Goal: Task Accomplishment & Management: Use online tool/utility

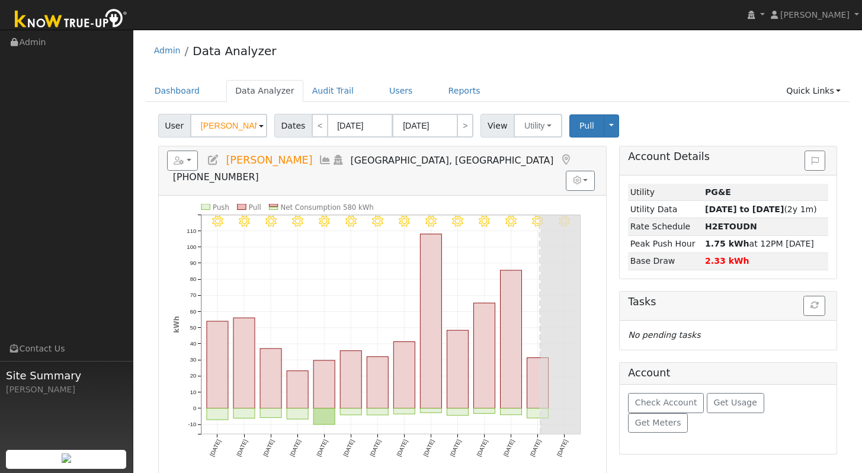
click at [531, 68] on div "Admin Data Analyzer" at bounding box center [498, 54] width 705 height 36
click at [680, 52] on div "Admin Data Analyzer" at bounding box center [498, 54] width 705 height 36
click at [689, 71] on div "Admin Data Analyzer" at bounding box center [498, 54] width 705 height 36
click at [359, 124] on input "[DATE]" at bounding box center [360, 126] width 65 height 24
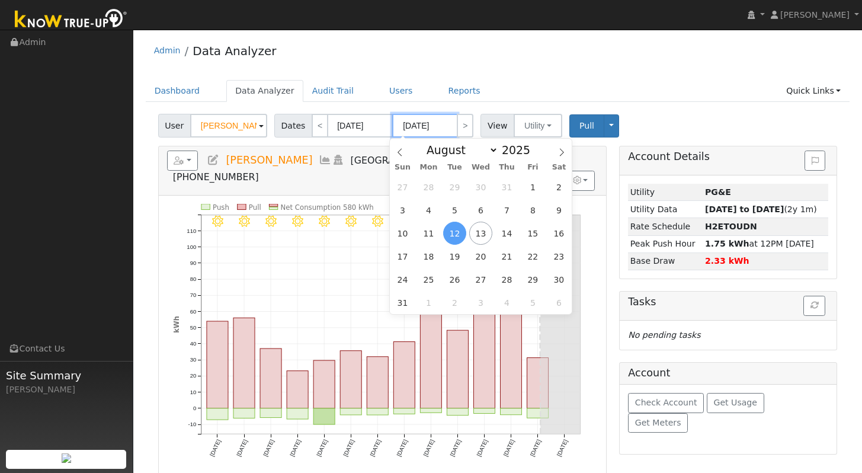
click at [440, 128] on input "[DATE]" at bounding box center [424, 126] width 65 height 24
click at [428, 232] on span "11" at bounding box center [428, 233] width 23 height 23
type input "[DATE]"
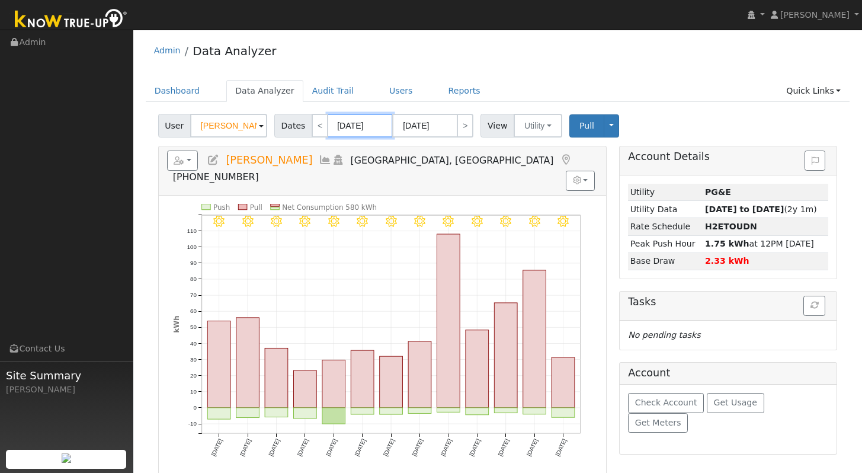
click at [370, 127] on input "[DATE]" at bounding box center [360, 126] width 65 height 24
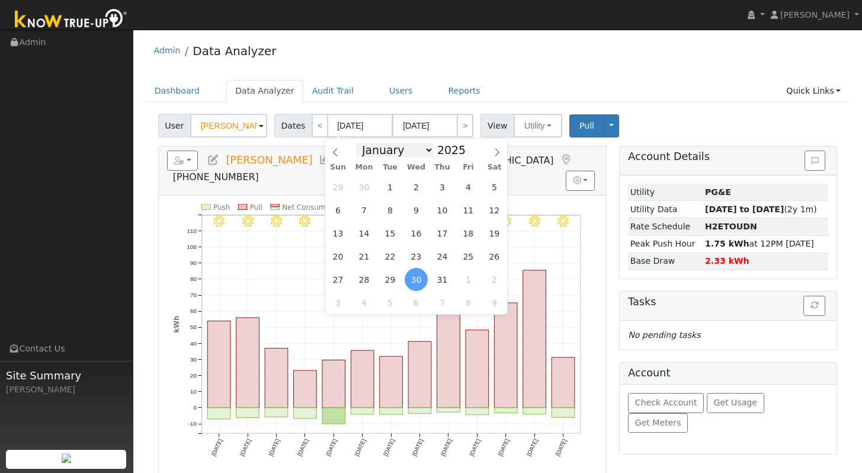
click at [426, 148] on select "January February March April May June July August September October November De…" at bounding box center [395, 150] width 78 height 14
select select "7"
click at [360, 143] on select "January February March April May June July August September October November De…" at bounding box center [395, 150] width 78 height 14
click at [364, 234] on span "11" at bounding box center [364, 233] width 23 height 23
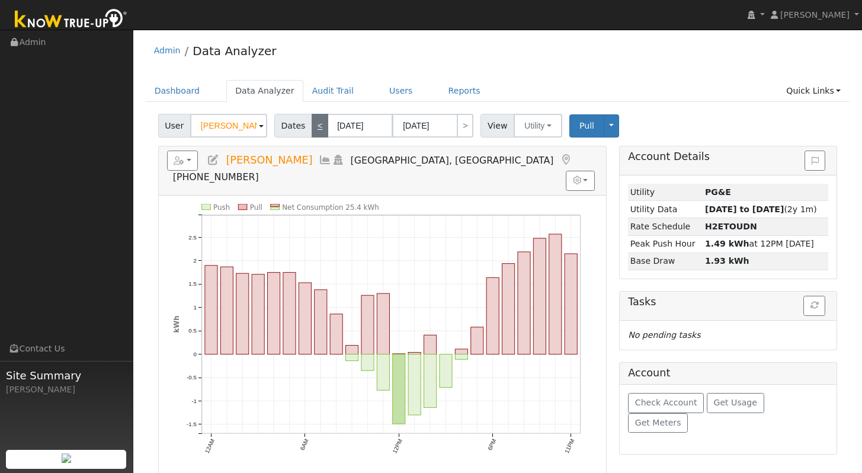
click at [317, 126] on link "<" at bounding box center [320, 126] width 17 height 24
type input "[DATE]"
